Goal: Transaction & Acquisition: Obtain resource

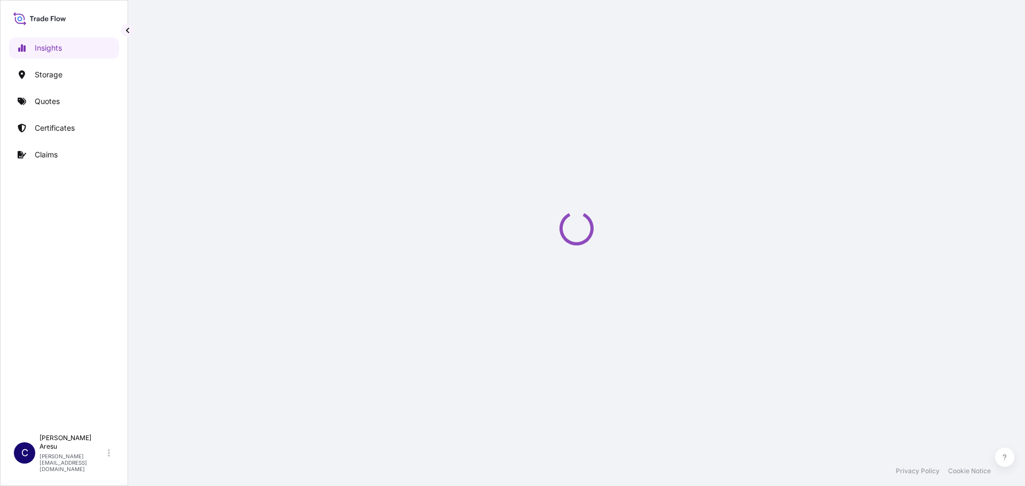
select select "2025"
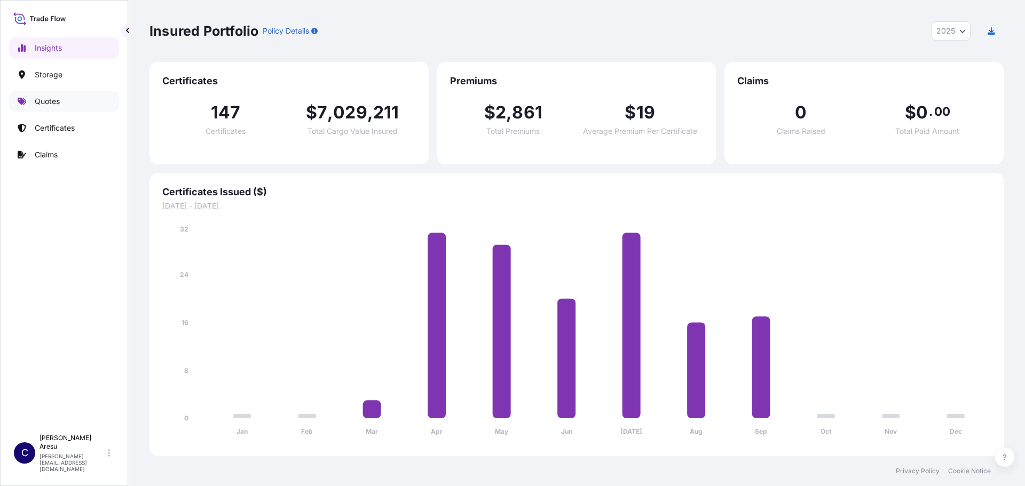
click at [40, 103] on p "Quotes" at bounding box center [47, 101] width 25 height 11
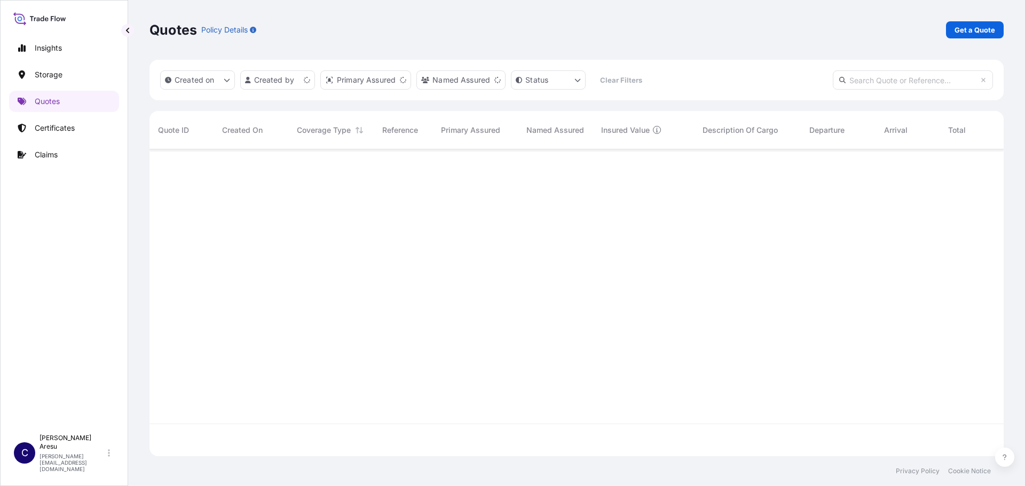
scroll to position [305, 846]
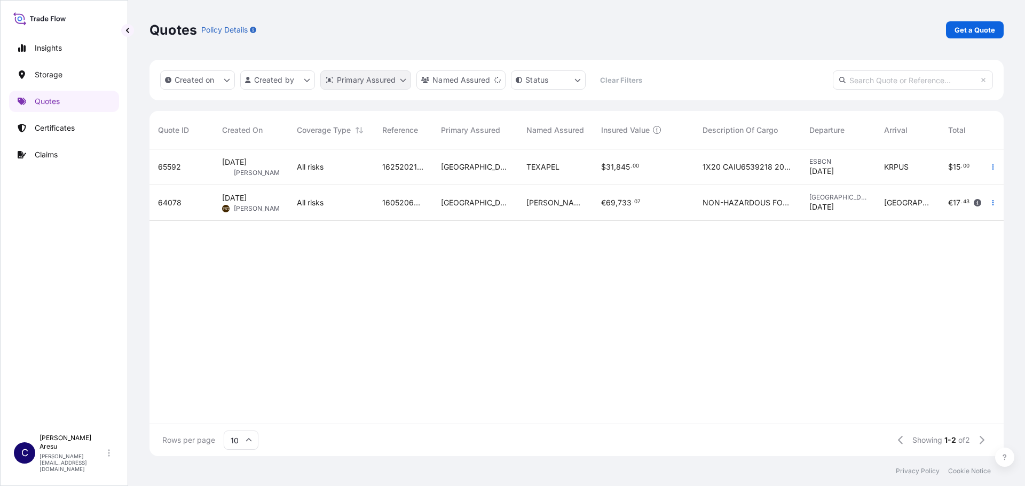
click at [403, 78] on html "Insights Storage Quotes Certificates Claims C [PERSON_NAME] [PERSON_NAME][EMAIL…" at bounding box center [512, 243] width 1025 height 486
click at [387, 108] on input "text" at bounding box center [404, 106] width 160 height 19
type input "i"
click at [302, 78] on html "Insights Storage Quotes Certificates Claims C [PERSON_NAME] [PERSON_NAME][EMAIL…" at bounding box center [512, 243] width 1025 height 486
click at [306, 81] on html "Insights Storage Quotes Certificates Claims C [PERSON_NAME] [PERSON_NAME][EMAIL…" at bounding box center [512, 243] width 1025 height 486
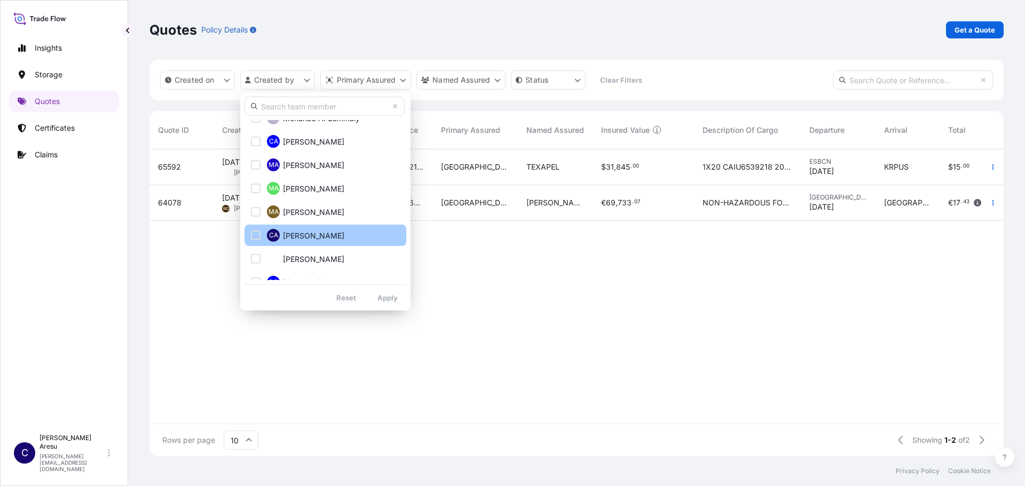
scroll to position [160, 0]
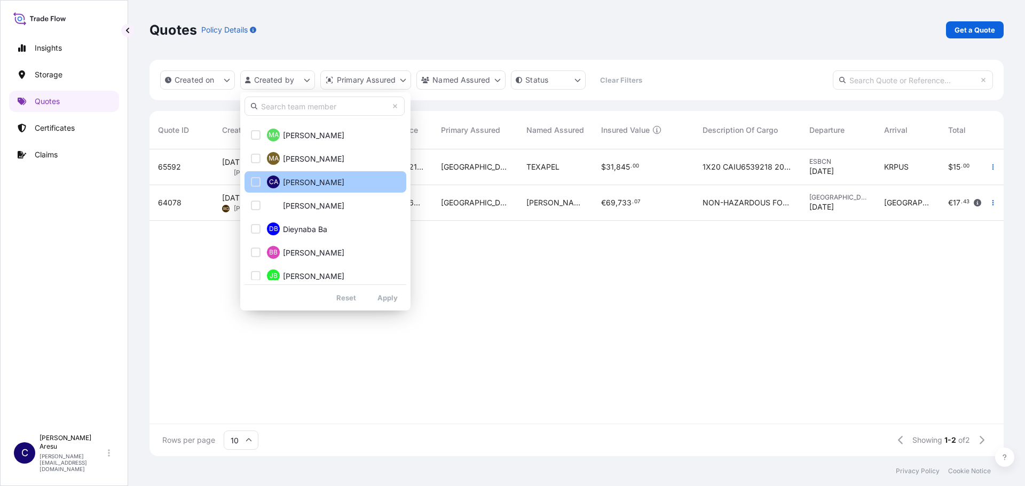
click at [255, 179] on div "Select Option" at bounding box center [256, 182] width 10 height 10
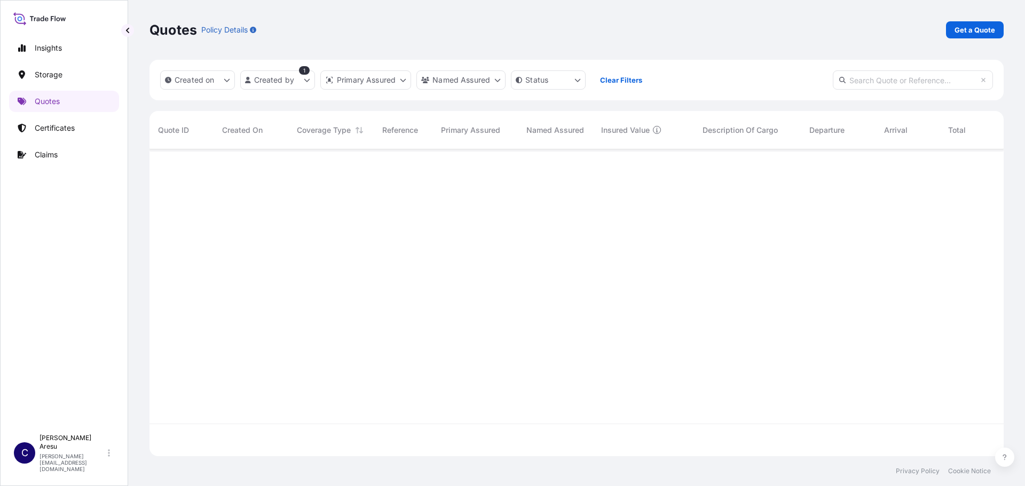
scroll to position [337, 846]
click at [307, 81] on html "Insights Storage Quotes Certificates Claims C [PERSON_NAME] [PERSON_NAME][EMAIL…" at bounding box center [512, 243] width 1025 height 486
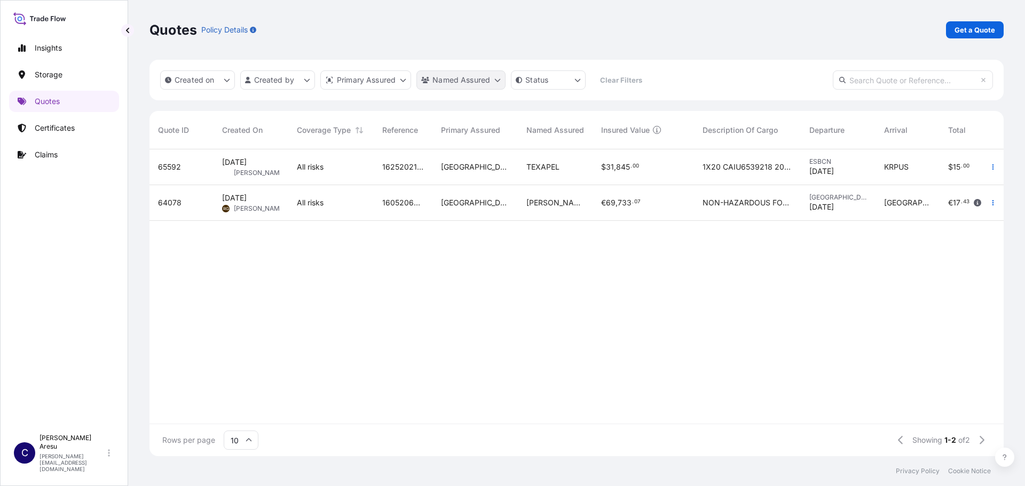
click at [497, 81] on html "Insights Storage Quotes Certificates Claims C [PERSON_NAME] [PERSON_NAME][EMAIL…" at bounding box center [512, 243] width 1025 height 486
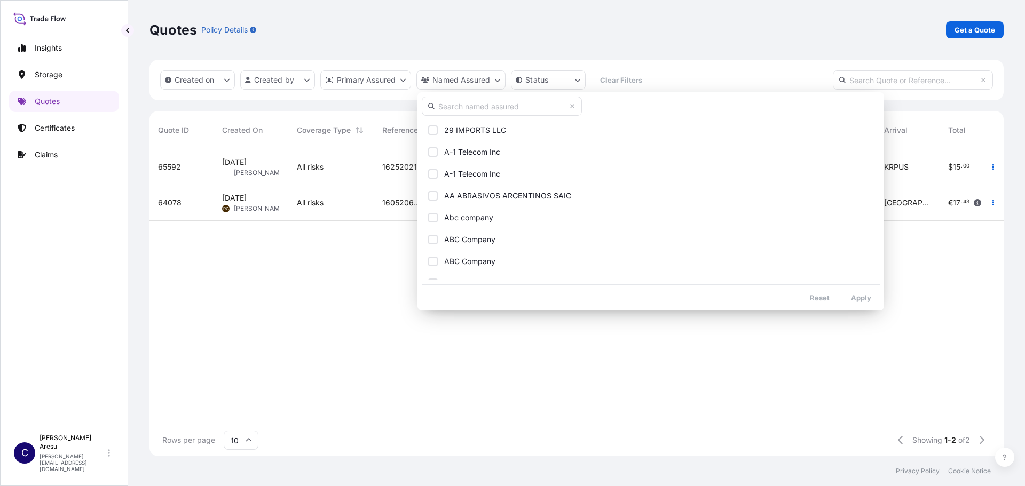
click at [491, 104] on input "text" at bounding box center [502, 106] width 160 height 19
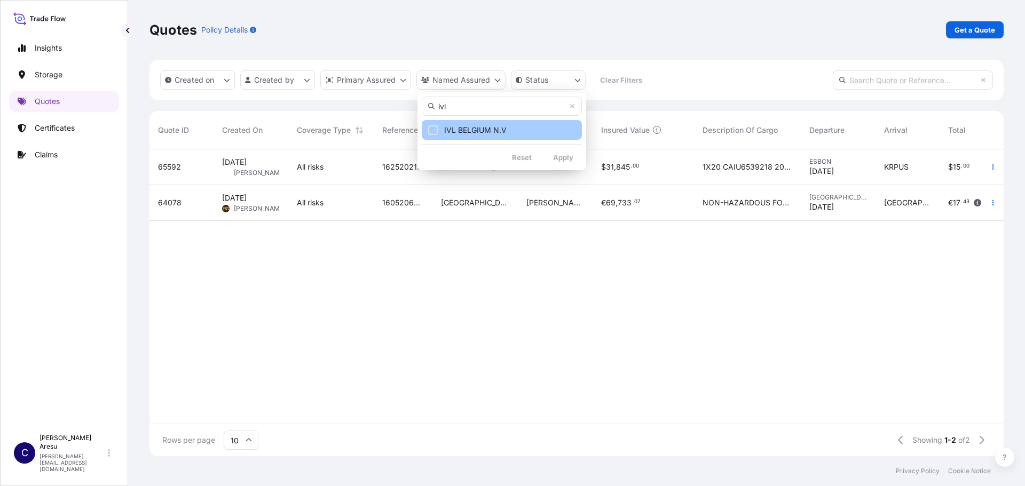
type input "ivl"
click at [432, 128] on div "Select Option" at bounding box center [433, 130] width 10 height 10
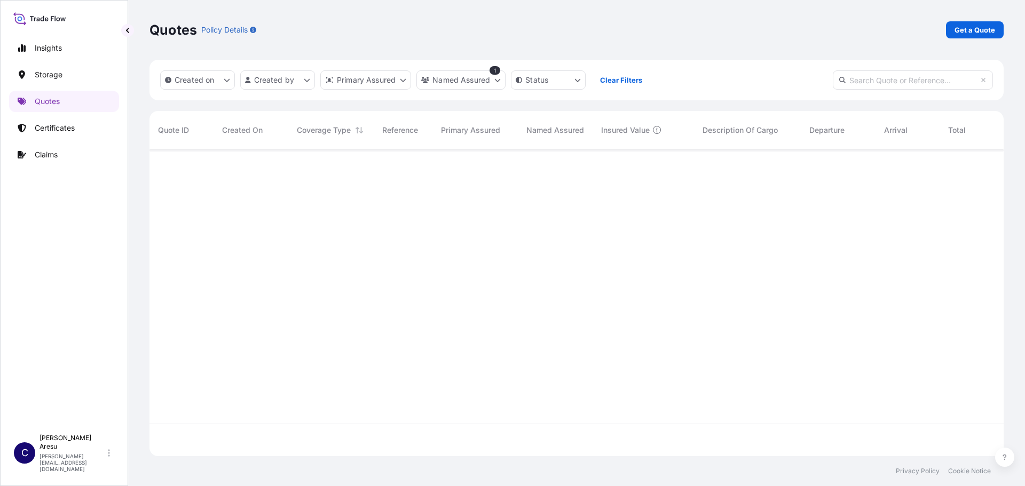
scroll to position [337, 846]
click at [958, 27] on p "Get a Quote" at bounding box center [974, 30] width 41 height 11
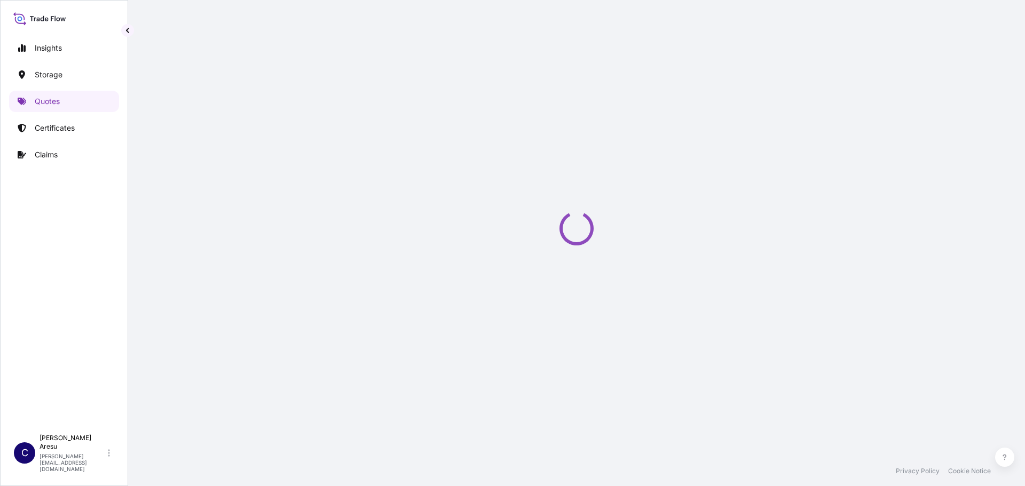
select select "Water"
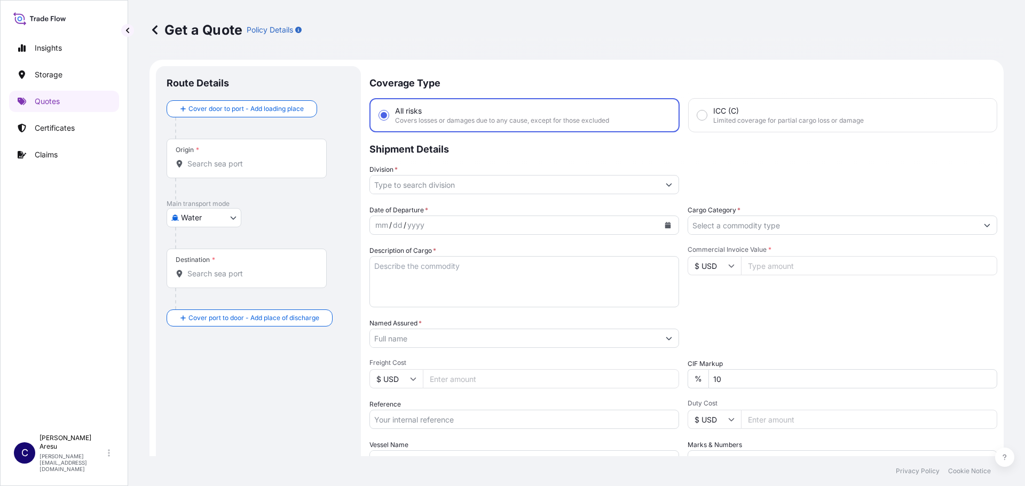
scroll to position [17, 0]
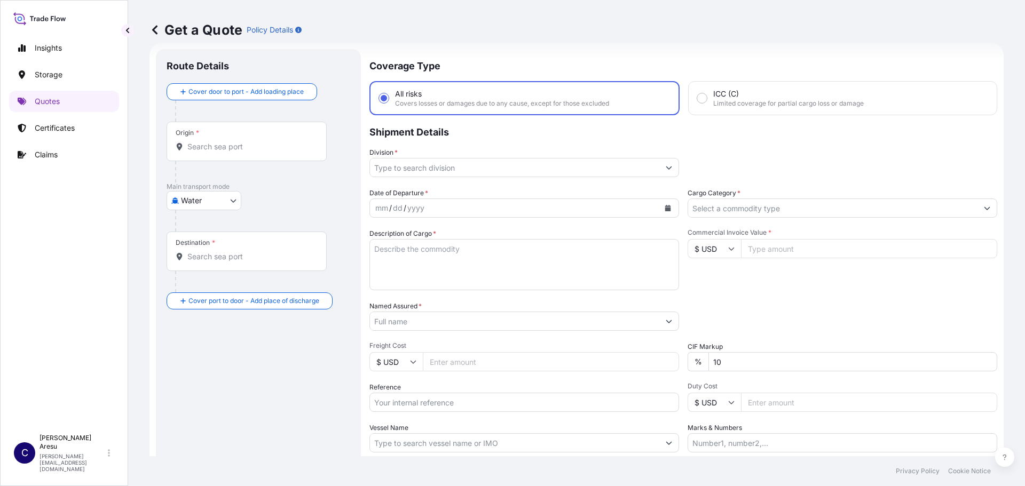
click at [212, 142] on input "Origin *" at bounding box center [250, 146] width 126 height 11
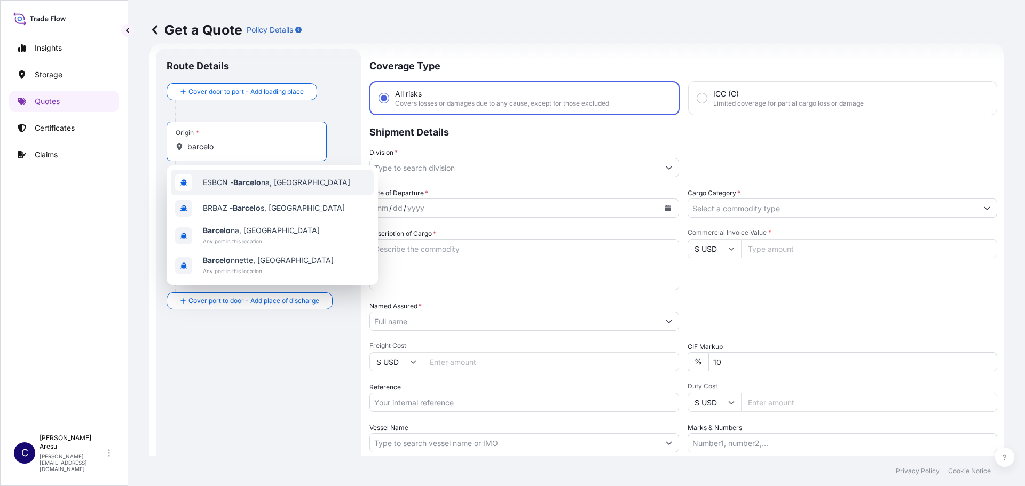
click at [234, 183] on span "ESBCN - Barcelo na, [GEOGRAPHIC_DATA]" at bounding box center [276, 182] width 147 height 11
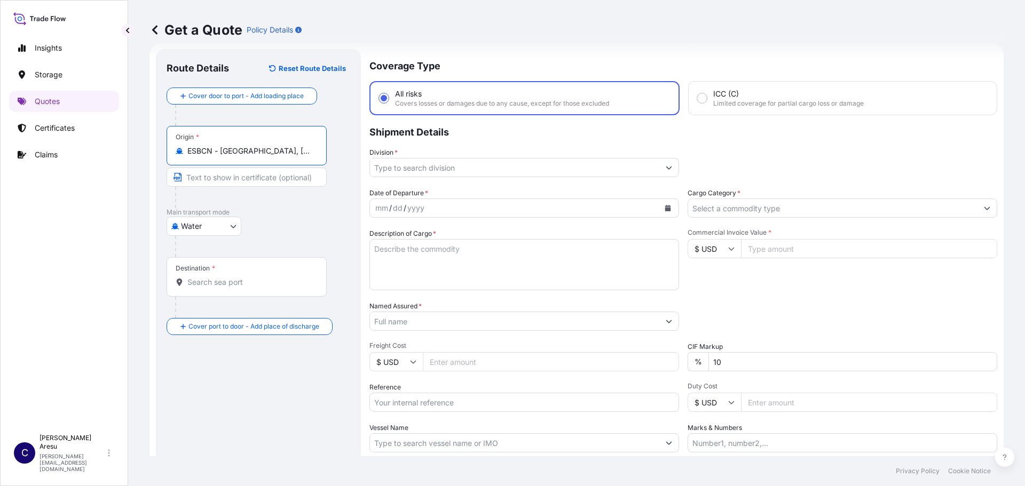
type input "ESBCN - [GEOGRAPHIC_DATA], [GEOGRAPHIC_DATA]"
click at [212, 285] on input "Destination *" at bounding box center [250, 282] width 126 height 11
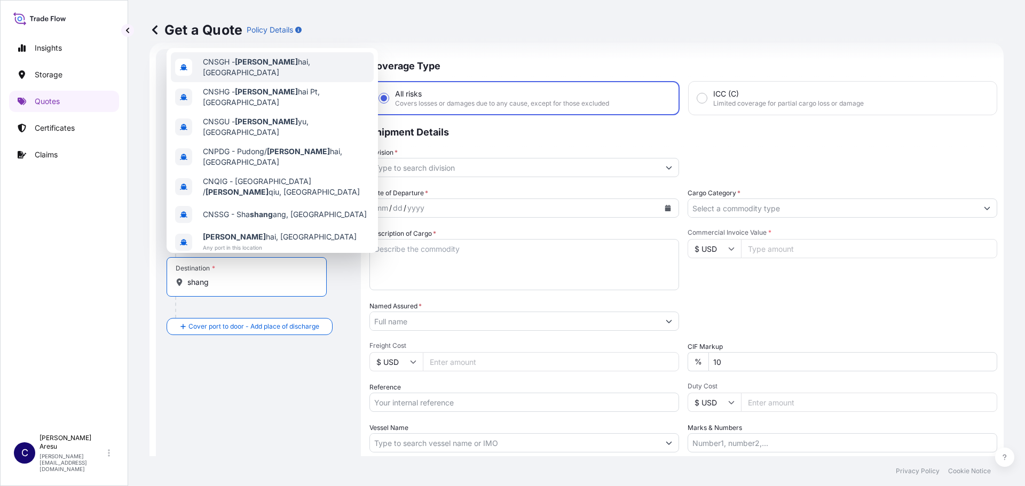
click at [234, 65] on span "CNSGH - Shang hai, [GEOGRAPHIC_DATA]" at bounding box center [286, 67] width 167 height 21
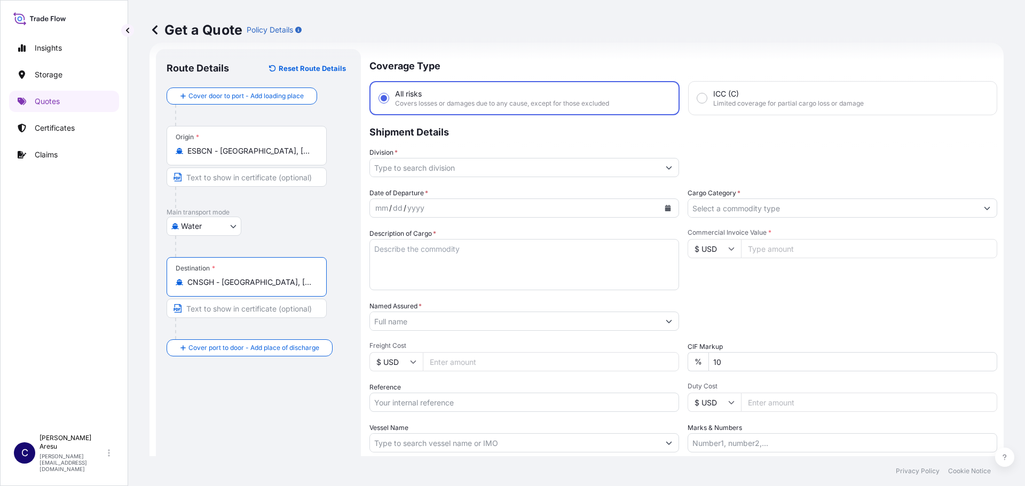
type input "CNSGH - [GEOGRAPHIC_DATA], [GEOGRAPHIC_DATA]"
click at [423, 169] on input "Division *" at bounding box center [514, 167] width 289 height 19
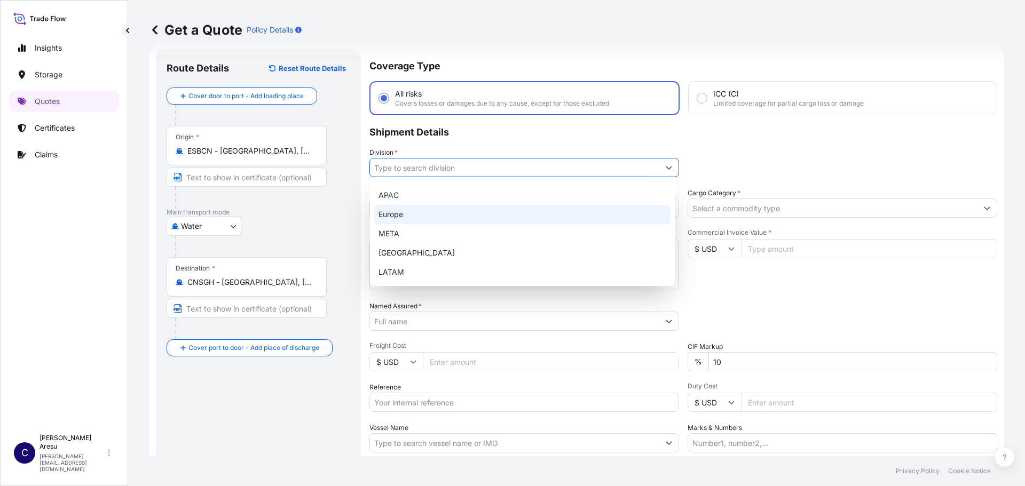
click at [401, 218] on div "Europe" at bounding box center [522, 214] width 296 height 19
type input "Europe"
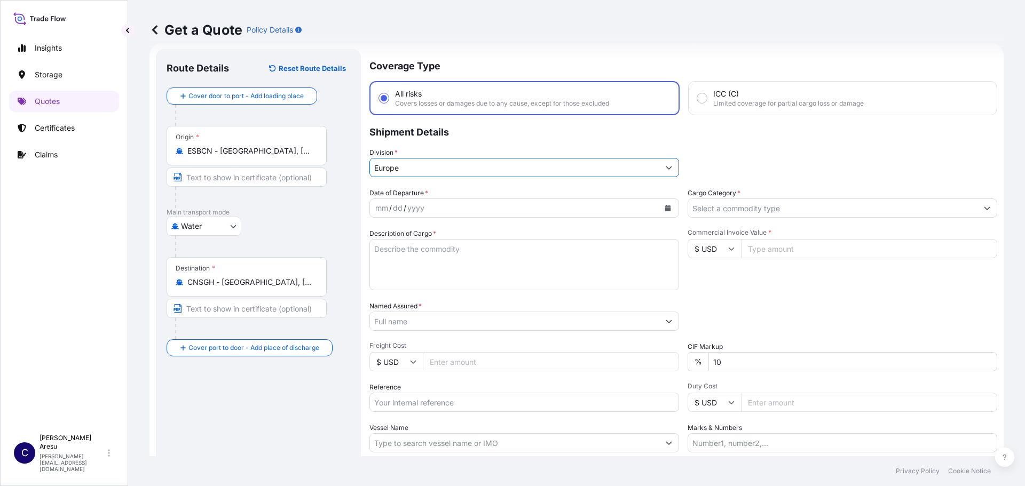
click at [524, 210] on div "mm / dd / yyyy" at bounding box center [514, 208] width 289 height 19
click at [662, 204] on button "Calendar" at bounding box center [667, 208] width 17 height 17
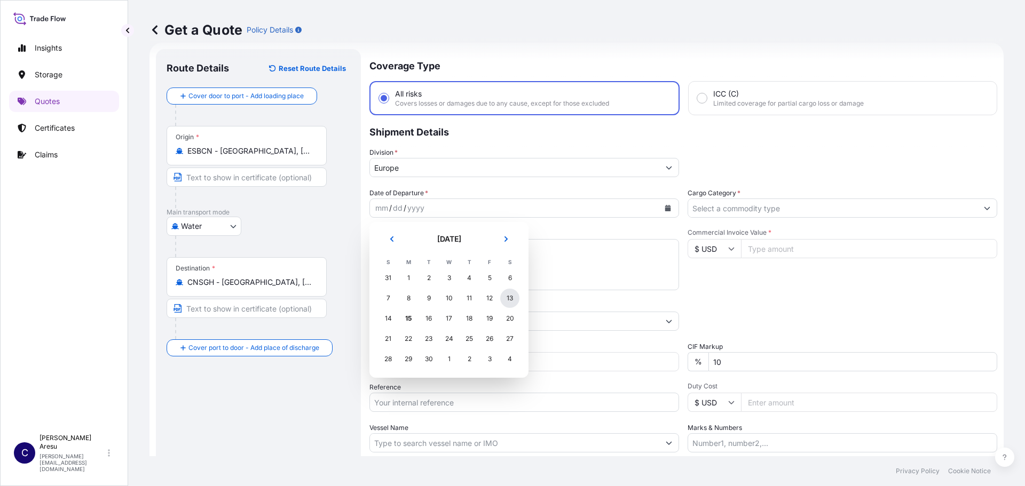
click at [514, 298] on div "13" at bounding box center [509, 298] width 19 height 19
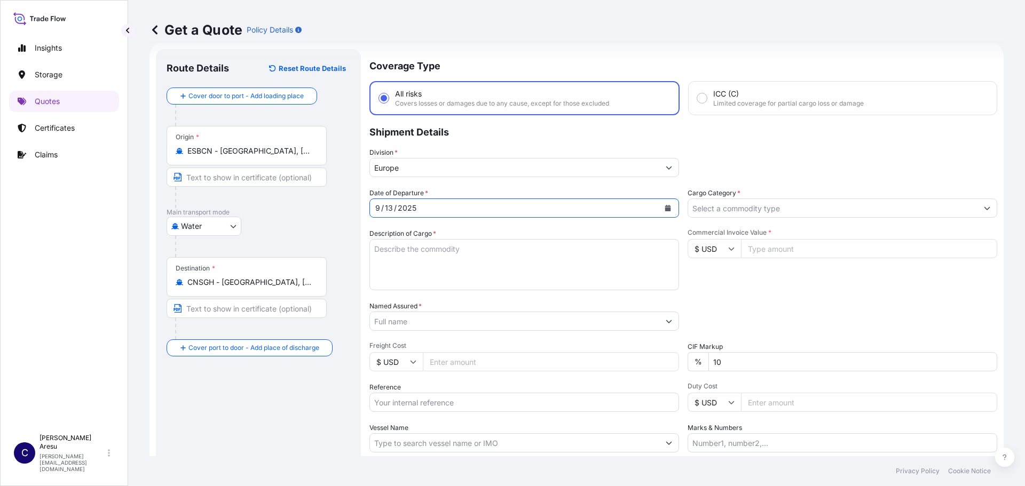
click at [739, 208] on input "Cargo Category *" at bounding box center [832, 208] width 289 height 19
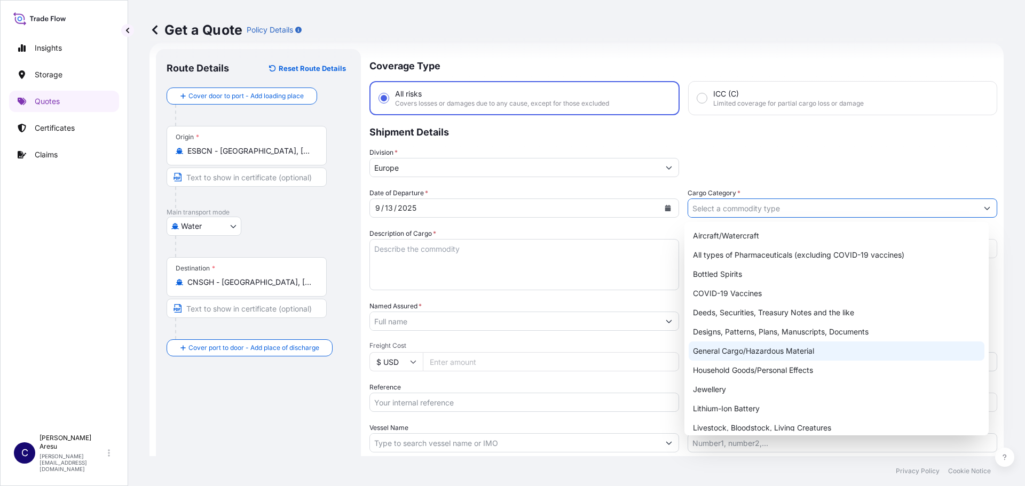
click at [724, 354] on div "General Cargo/Hazardous Material" at bounding box center [836, 351] width 296 height 19
type input "General Cargo/Hazardous Material"
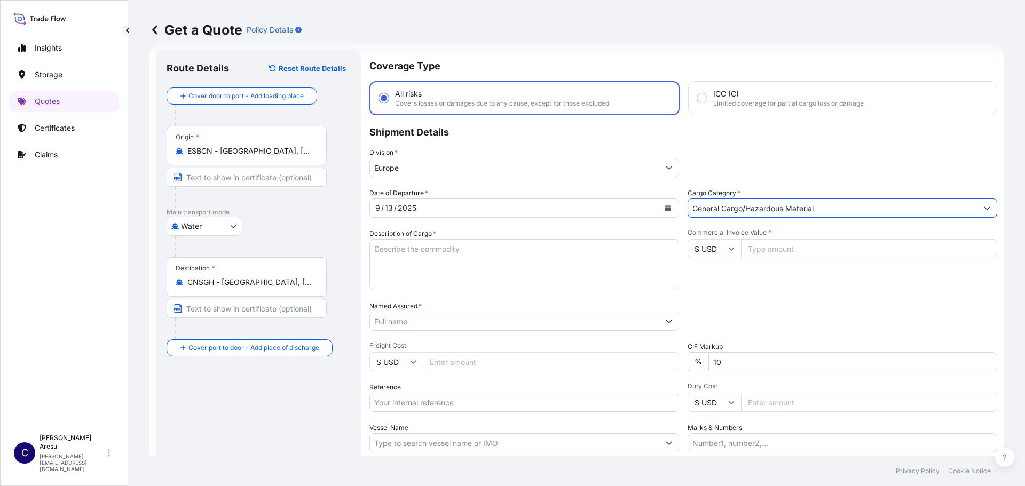
click at [418, 251] on textarea "Description of Cargo *" at bounding box center [524, 264] width 310 height 51
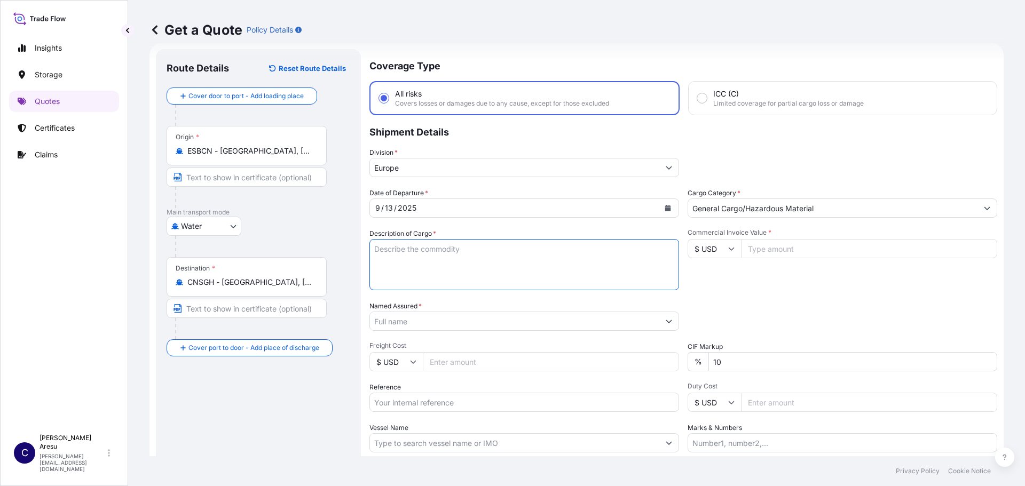
click at [430, 321] on input "Named Assured *" at bounding box center [514, 321] width 289 height 19
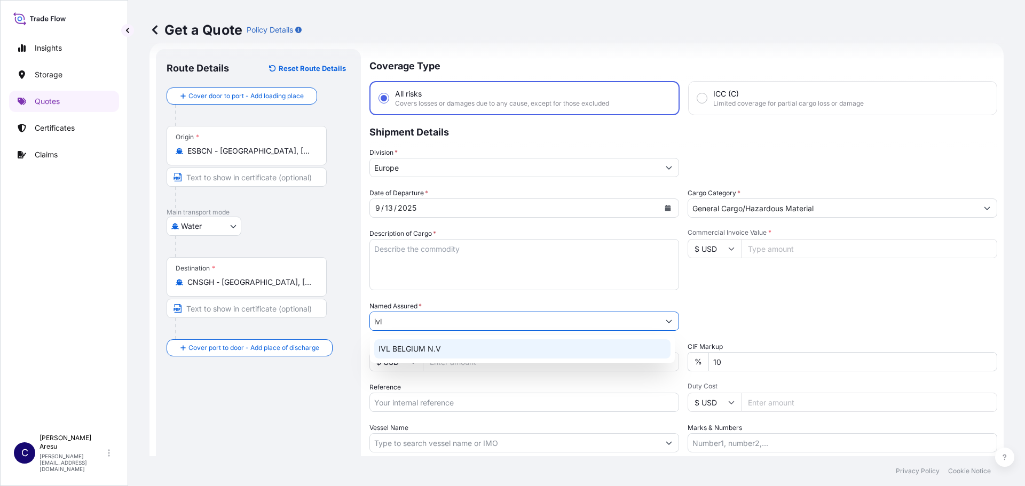
click at [409, 349] on span "IVL BELGIUM N.V" at bounding box center [409, 349] width 62 height 11
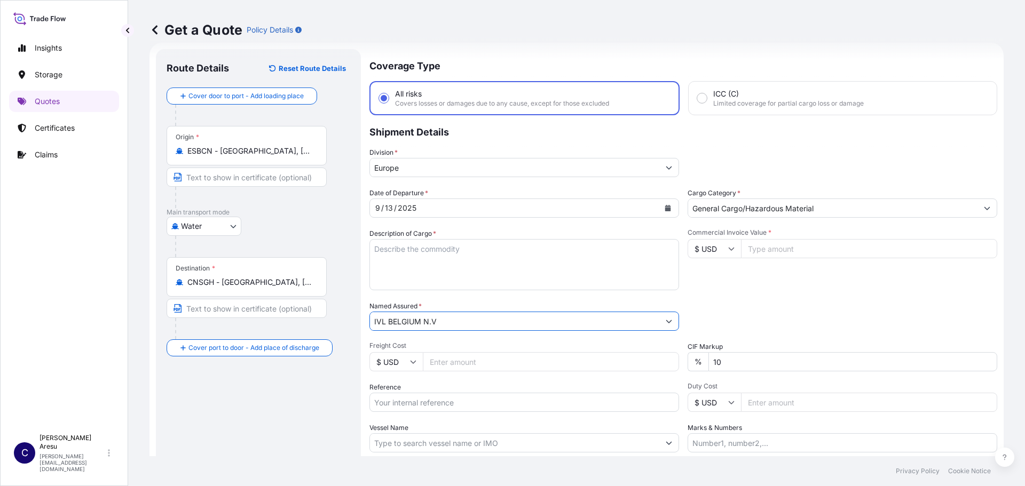
type input "IVL BELGIUM N.V"
click at [458, 363] on input "Freight Cost" at bounding box center [551, 361] width 256 height 19
type input "58000"
click at [742, 358] on input "10" at bounding box center [852, 361] width 289 height 19
click at [457, 402] on input "Reference" at bounding box center [524, 402] width 310 height 19
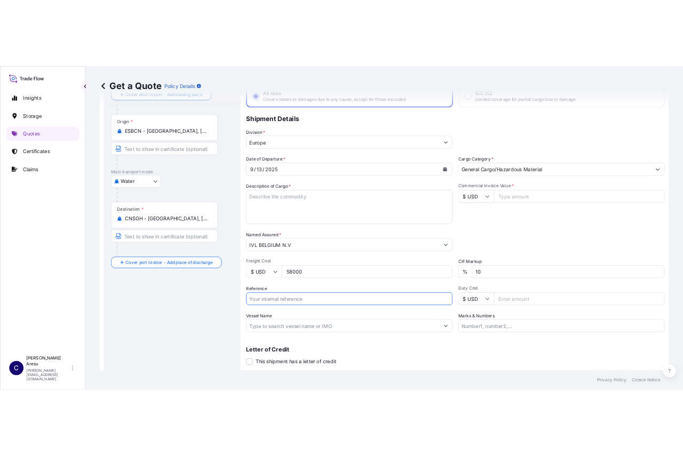
scroll to position [99, 0]
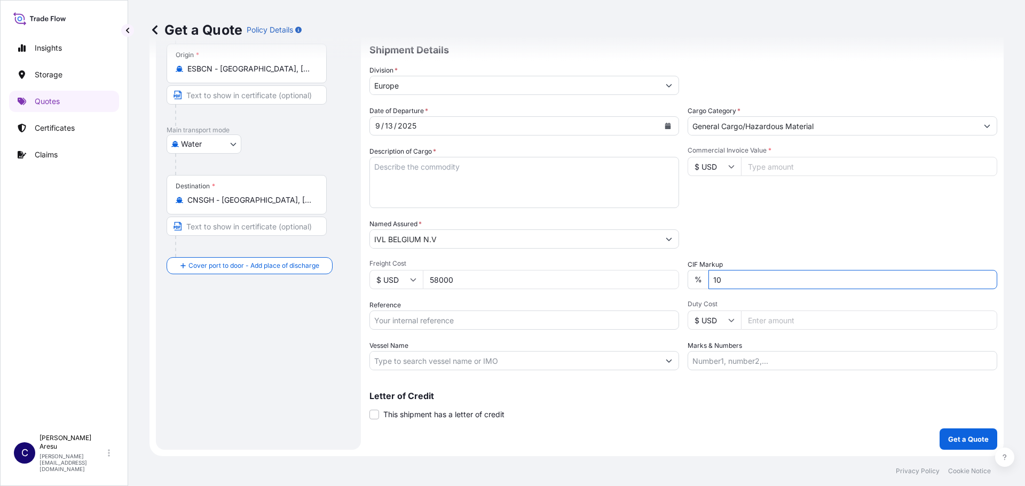
click at [758, 280] on input "10" at bounding box center [852, 279] width 289 height 19
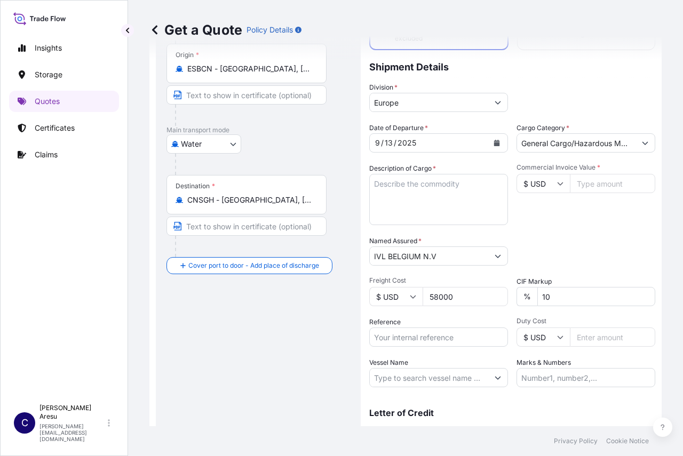
click at [401, 183] on textarea "Description of Cargo *" at bounding box center [438, 199] width 139 height 51
click at [406, 185] on textarea "1000" at bounding box center [438, 199] width 139 height 51
paste textarea "BAGS LOADED ONTO 40 PALLETS LOADED INTO 1 40' CONTAINER(S)"
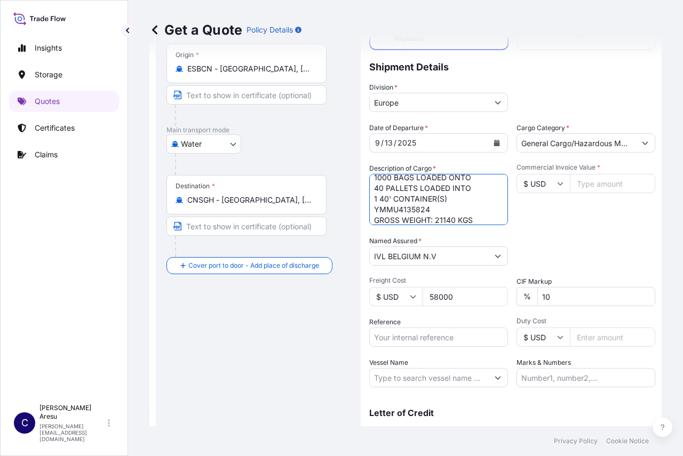
scroll to position [17, 0]
type textarea "1000 BAGS LOADED ONTO 40 PALLETS LOADED INTO 1 40' CONTAINER(S) YMMU4135824 GRO…"
click at [435, 334] on input "Reference" at bounding box center [438, 337] width 139 height 19
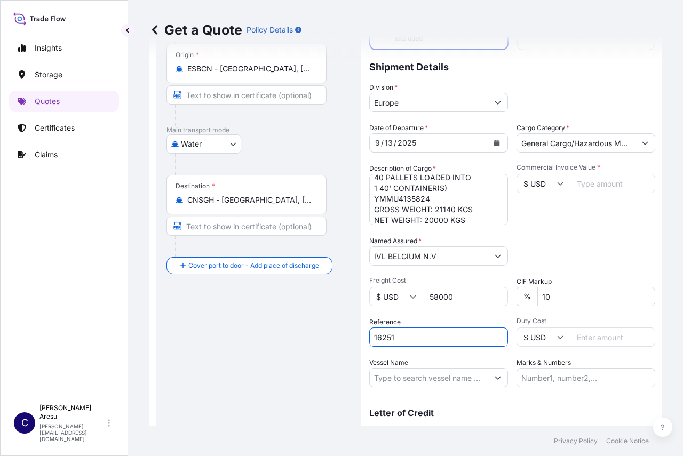
click at [419, 333] on input "16251" at bounding box center [438, 337] width 139 height 19
type input "1625196636"
click at [415, 379] on input "Vessel Name" at bounding box center [429, 377] width 118 height 19
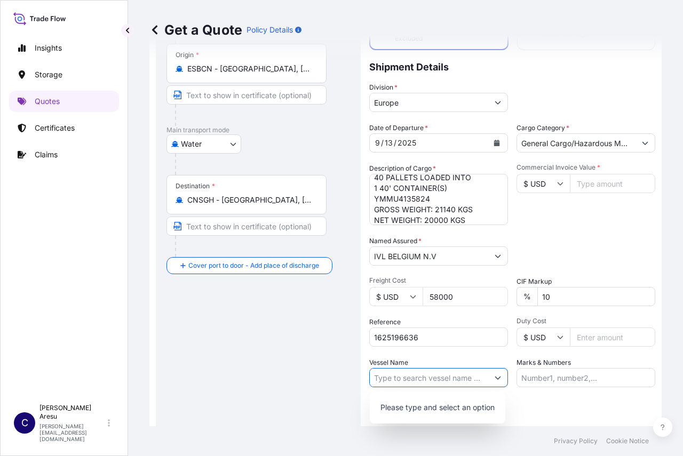
click at [494, 370] on button "Show suggestions" at bounding box center [497, 377] width 19 height 19
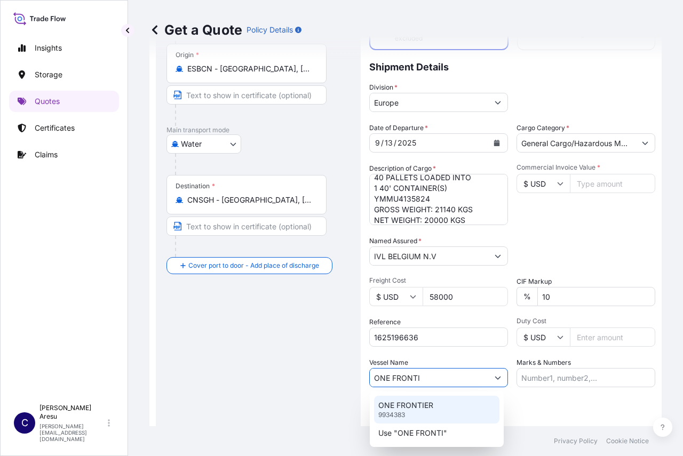
click at [404, 408] on p "ONE FRONTIER" at bounding box center [405, 405] width 55 height 11
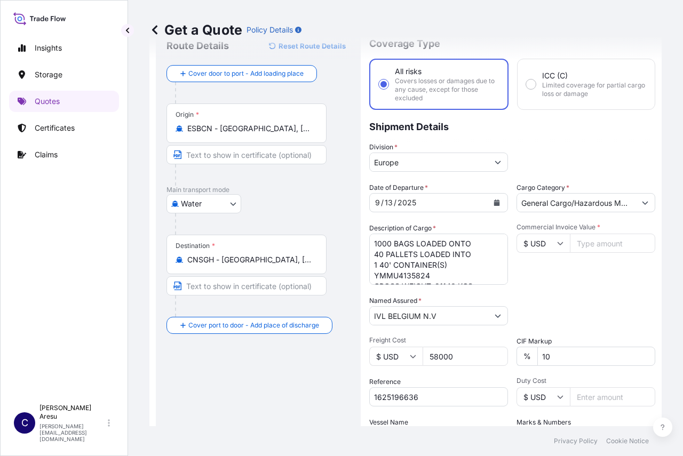
scroll to position [0, 0]
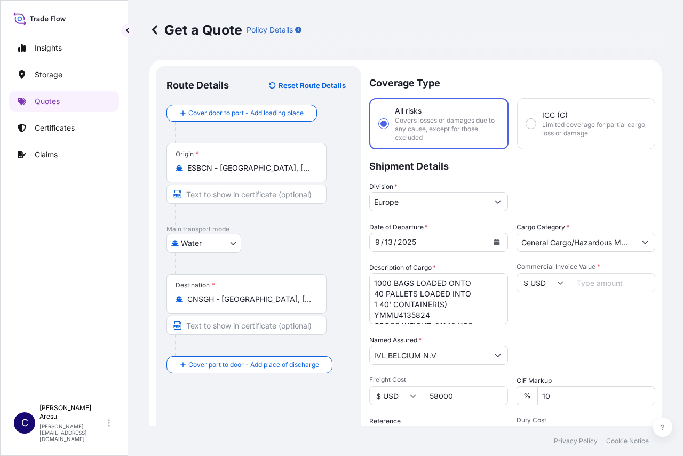
type input "ONE FRONTIER"
drag, startPoint x: 464, startPoint y: 398, endPoint x: 405, endPoint y: 398, distance: 59.8
click at [406, 398] on div "$ USD 58000" at bounding box center [438, 395] width 139 height 19
click at [595, 283] on input "Commercial Invoice Value *" at bounding box center [612, 282] width 85 height 19
click at [607, 284] on input "Commercial Invoice Value *" at bounding box center [612, 282] width 85 height 19
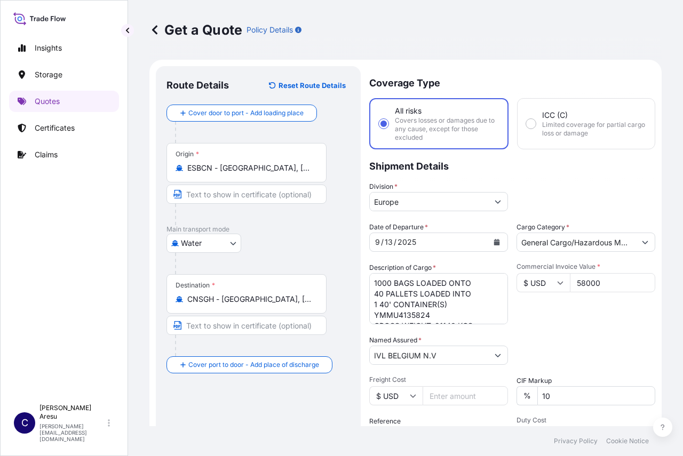
type input "58000"
click at [608, 324] on div "Commercial Invoice Value * $ USD 58000" at bounding box center [586, 294] width 139 height 62
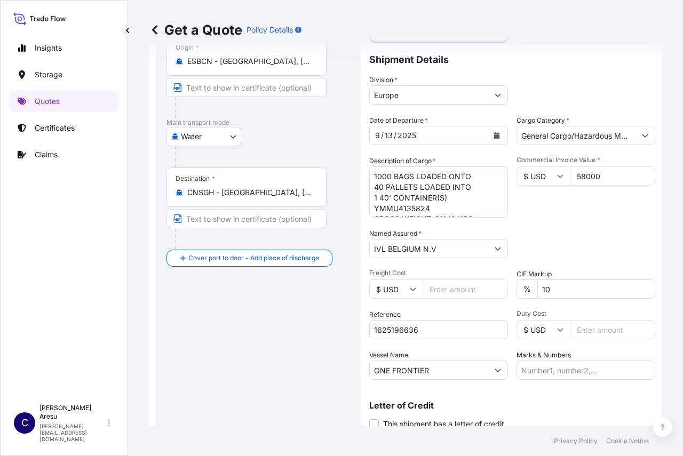
scroll to position [146, 0]
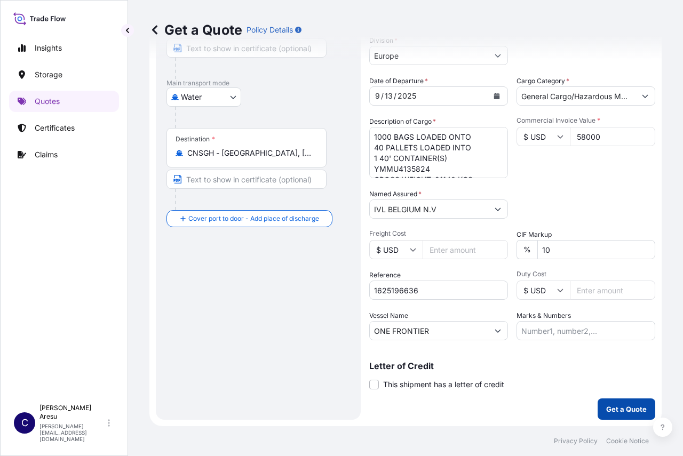
click at [615, 407] on p "Get a Quote" at bounding box center [626, 409] width 41 height 11
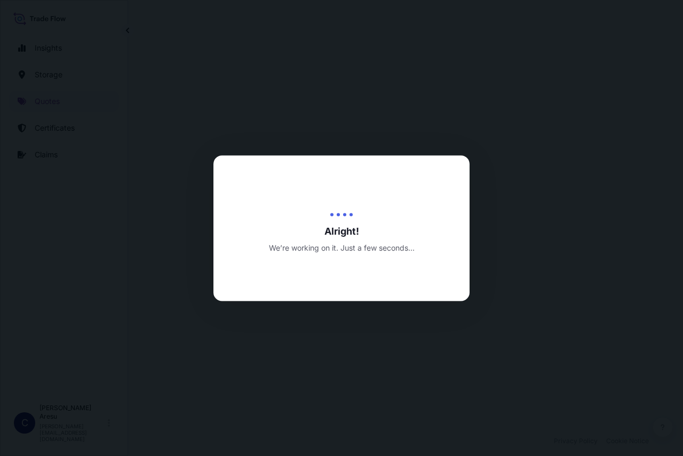
select select "Water"
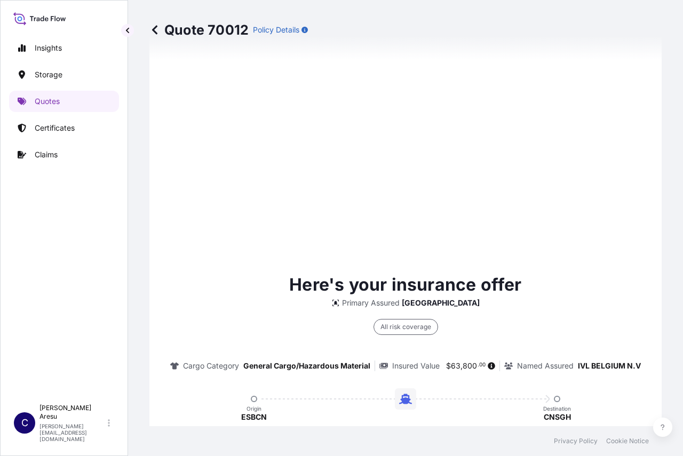
scroll to position [1601, 0]
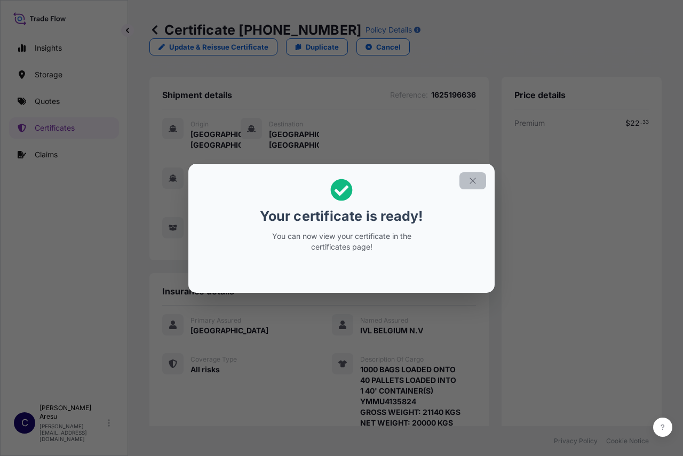
click at [472, 178] on icon "button" at bounding box center [473, 181] width 10 height 10
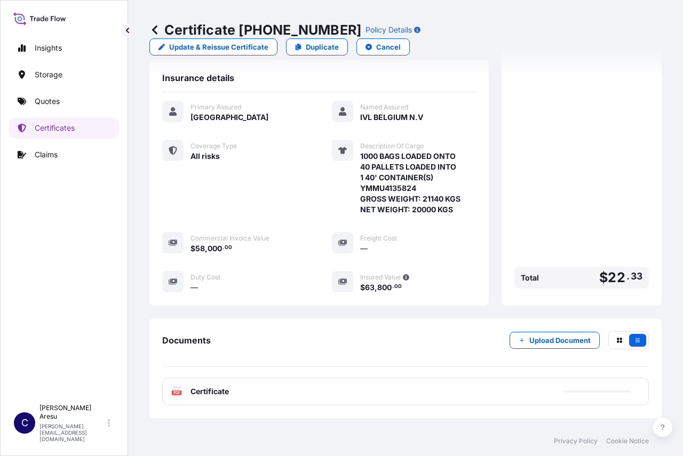
scroll to position [255, 0]
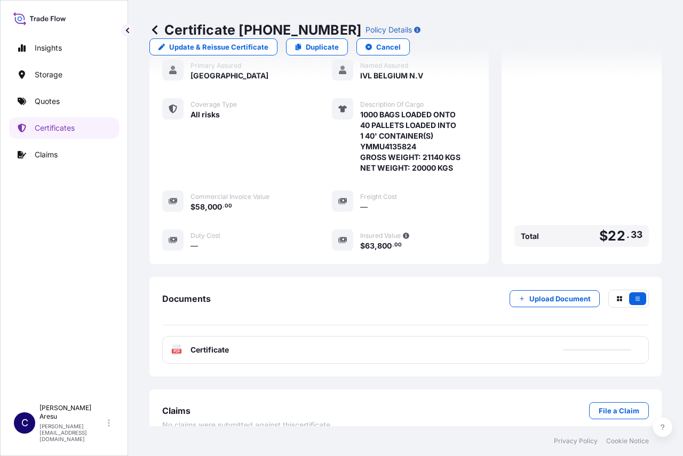
click at [177, 350] on text "PDF" at bounding box center [176, 352] width 7 height 4
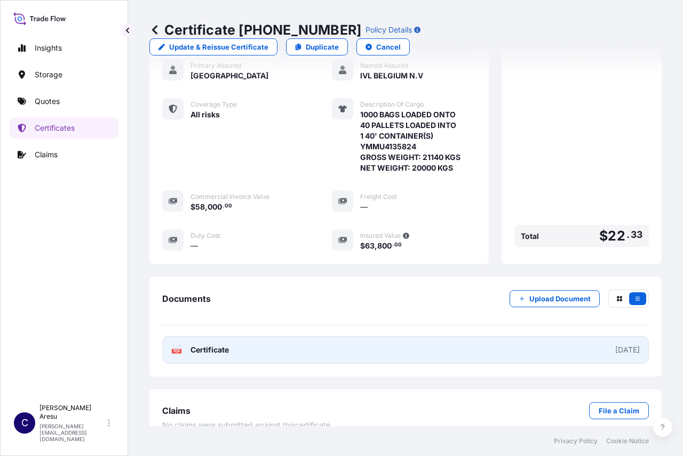
click at [177, 345] on icon at bounding box center [176, 350] width 9 height 11
